Goal: Navigation & Orientation: Find specific page/section

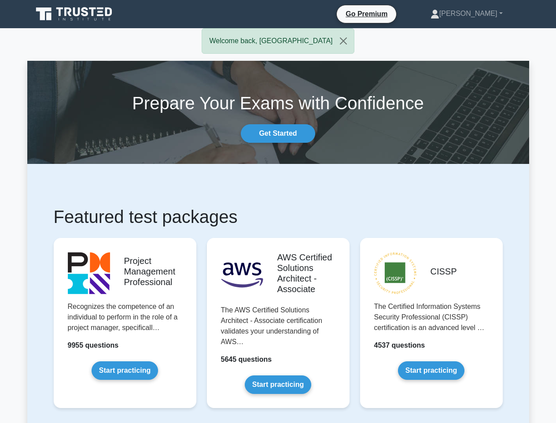
click at [480, 14] on link "[PERSON_NAME]" at bounding box center [467, 14] width 114 height 18
